Goal: Information Seeking & Learning: Learn about a topic

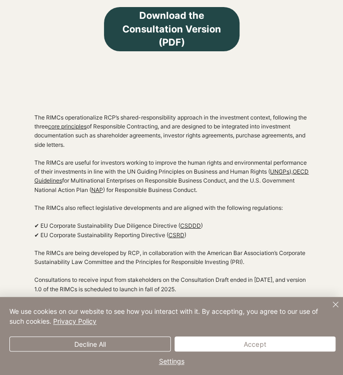
scroll to position [781, 0]
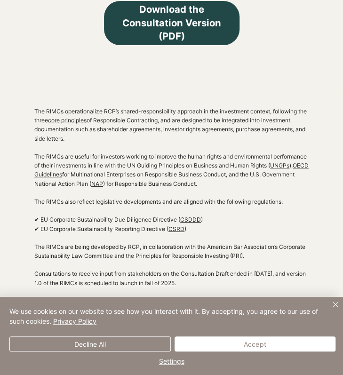
click at [228, 353] on div "Settings Decline All Accept" at bounding box center [172, 351] width 330 height 35
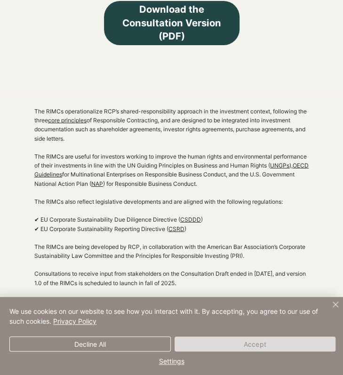
click at [232, 342] on button "Accept" at bounding box center [256, 344] width 162 height 15
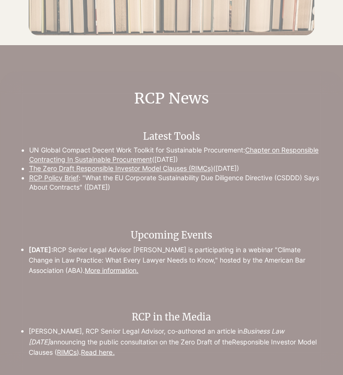
scroll to position [1356, 0]
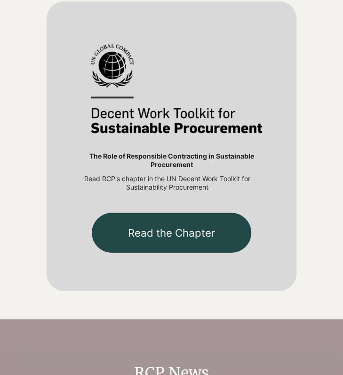
scroll to position [564, 0]
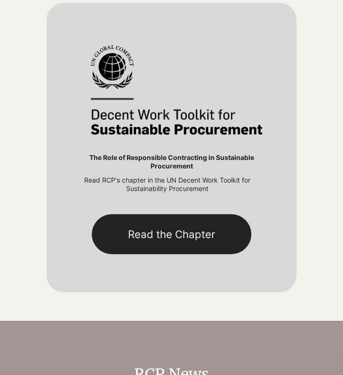
click at [183, 234] on link "Read the Chapter" at bounding box center [172, 234] width 160 height 40
